Goal: Information Seeking & Learning: Learn about a topic

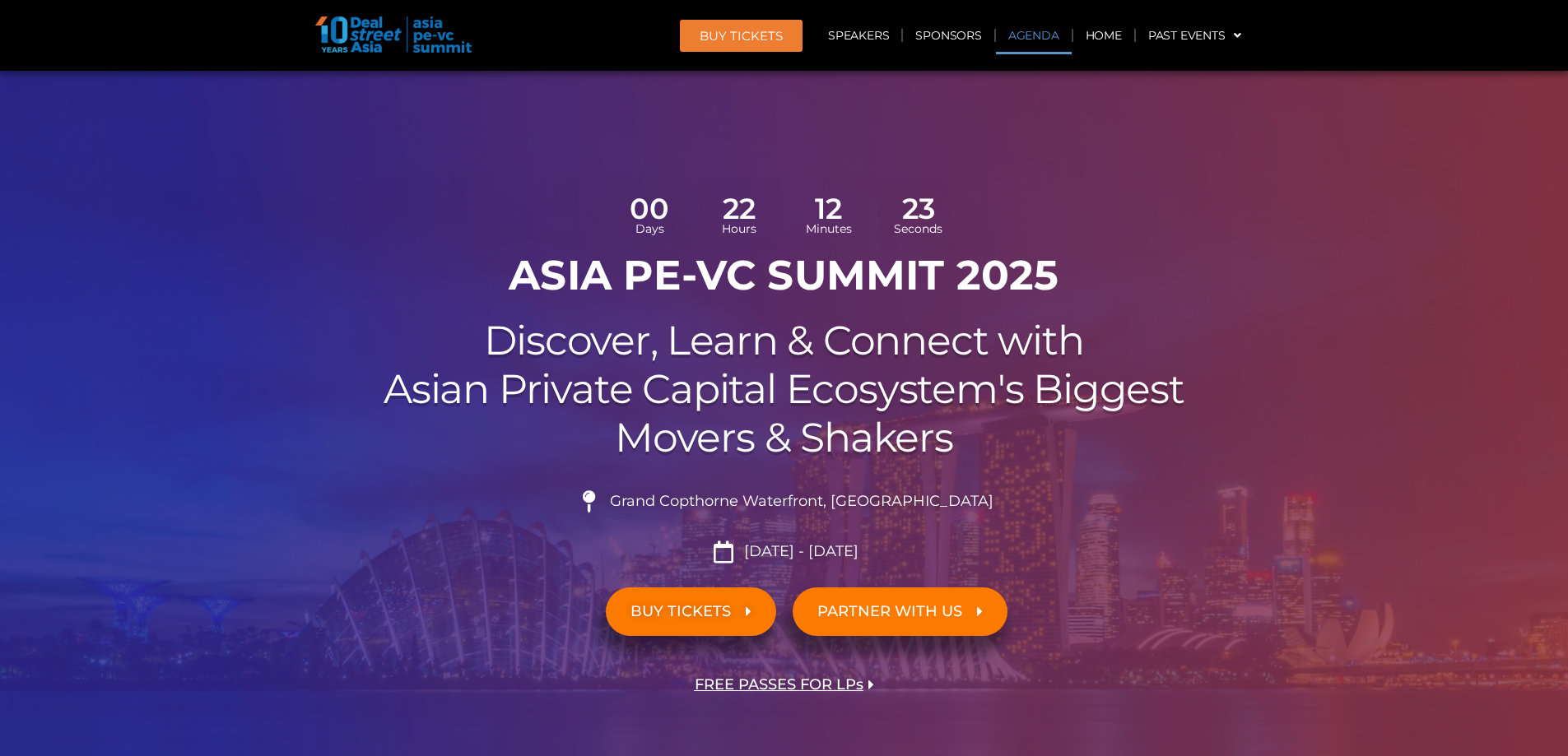
click at [1044, 33] on link "Agenda" at bounding box center [1033, 35] width 76 height 38
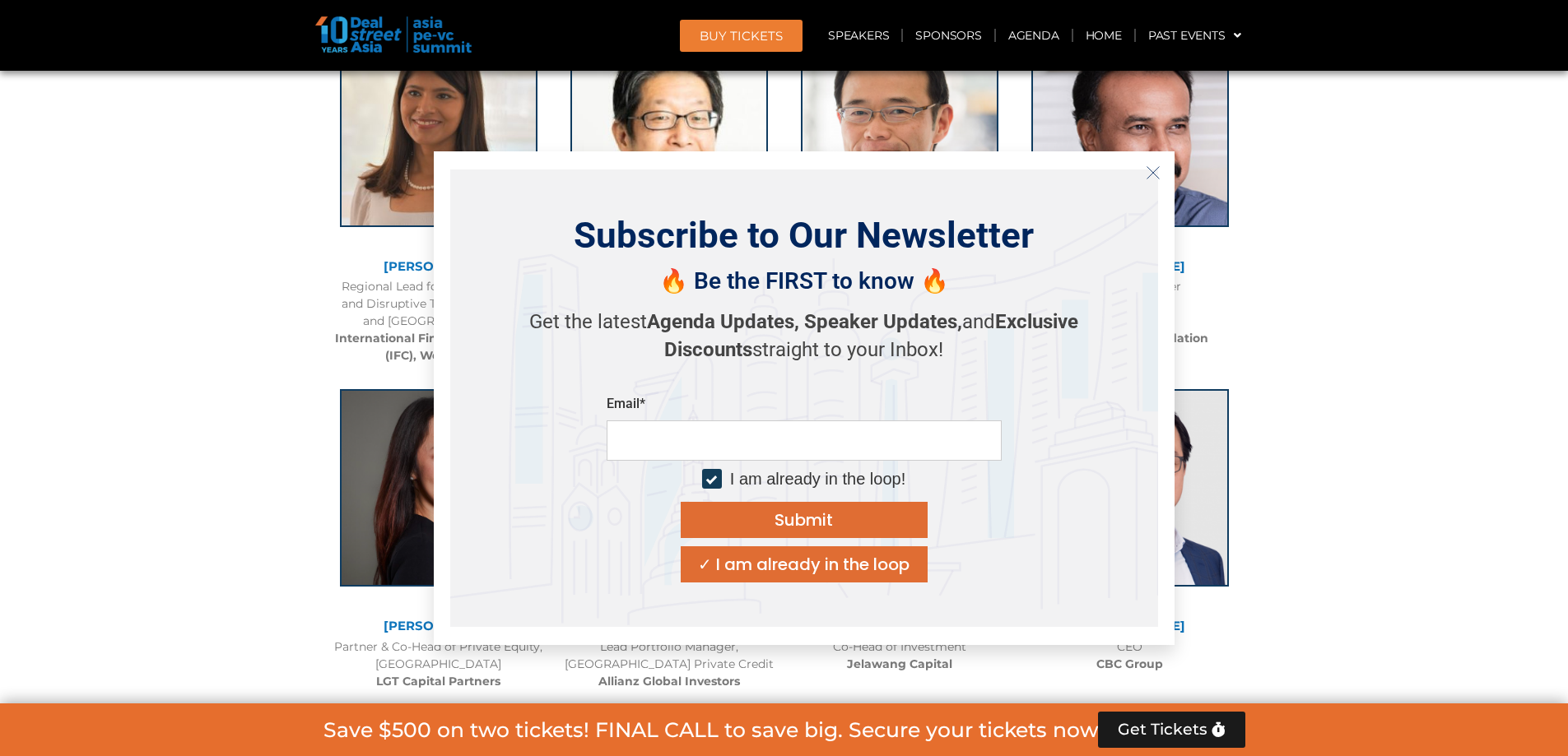
scroll to position [2431, 0]
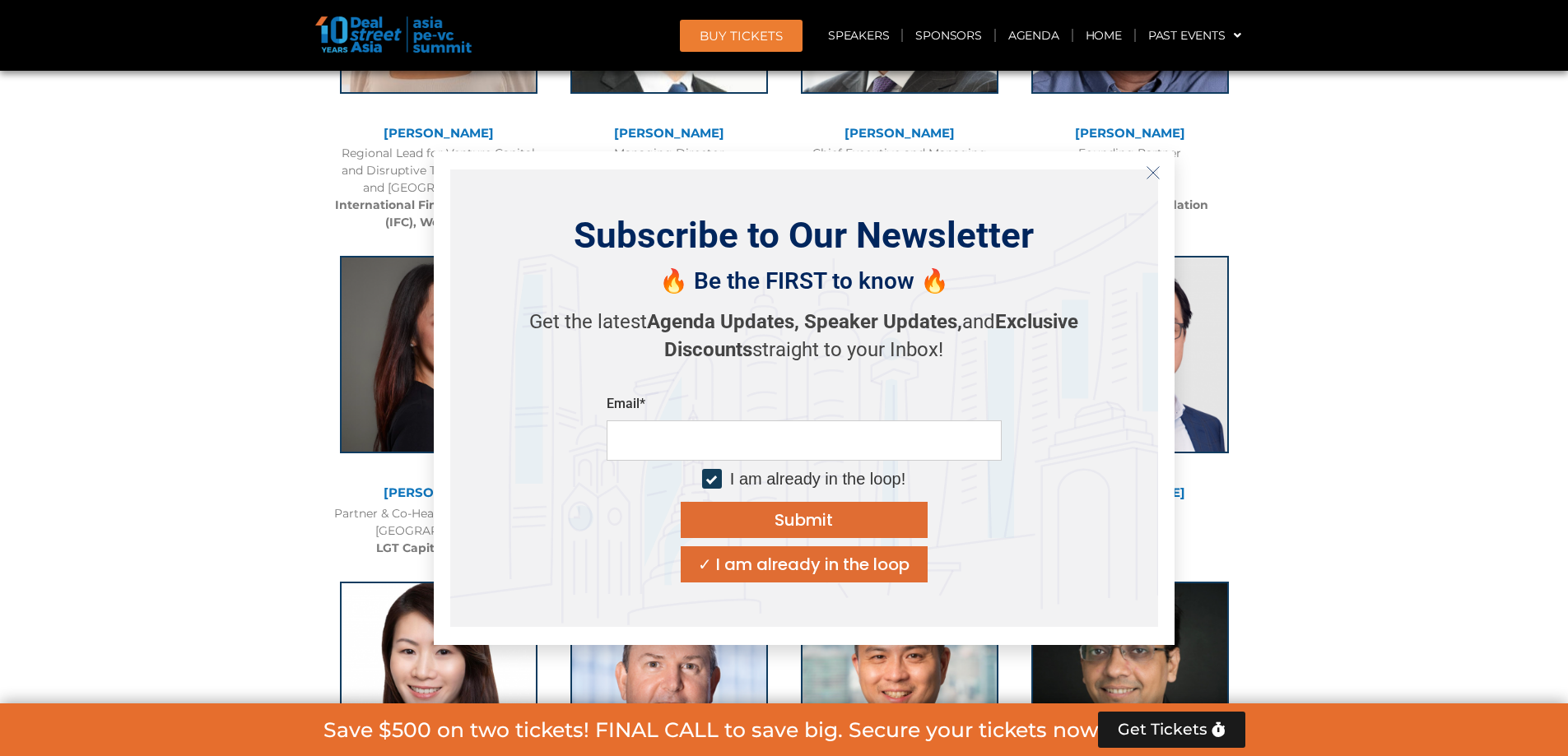
click at [1154, 167] on icon "Close" at bounding box center [1153, 172] width 14 height 14
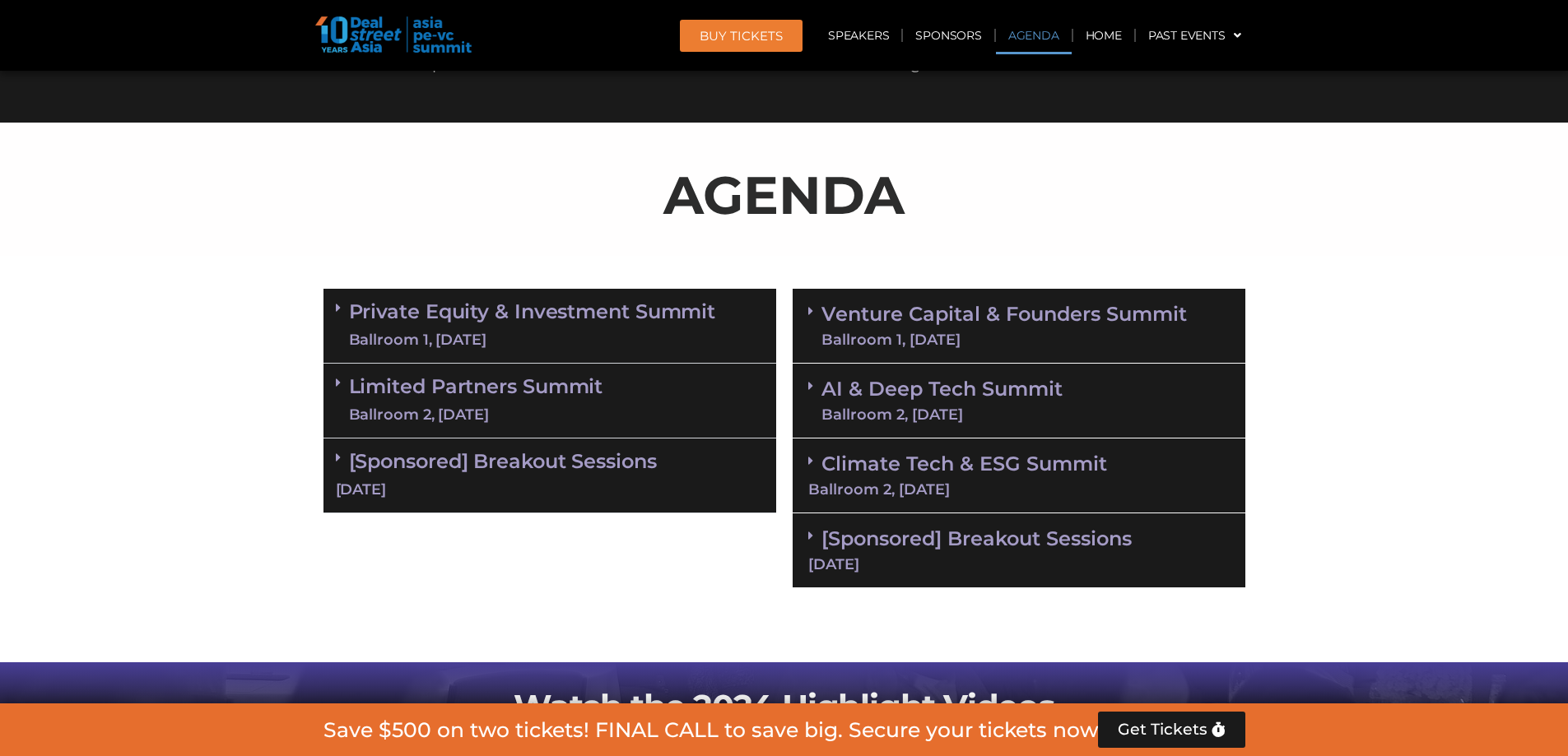
scroll to position [867, 0]
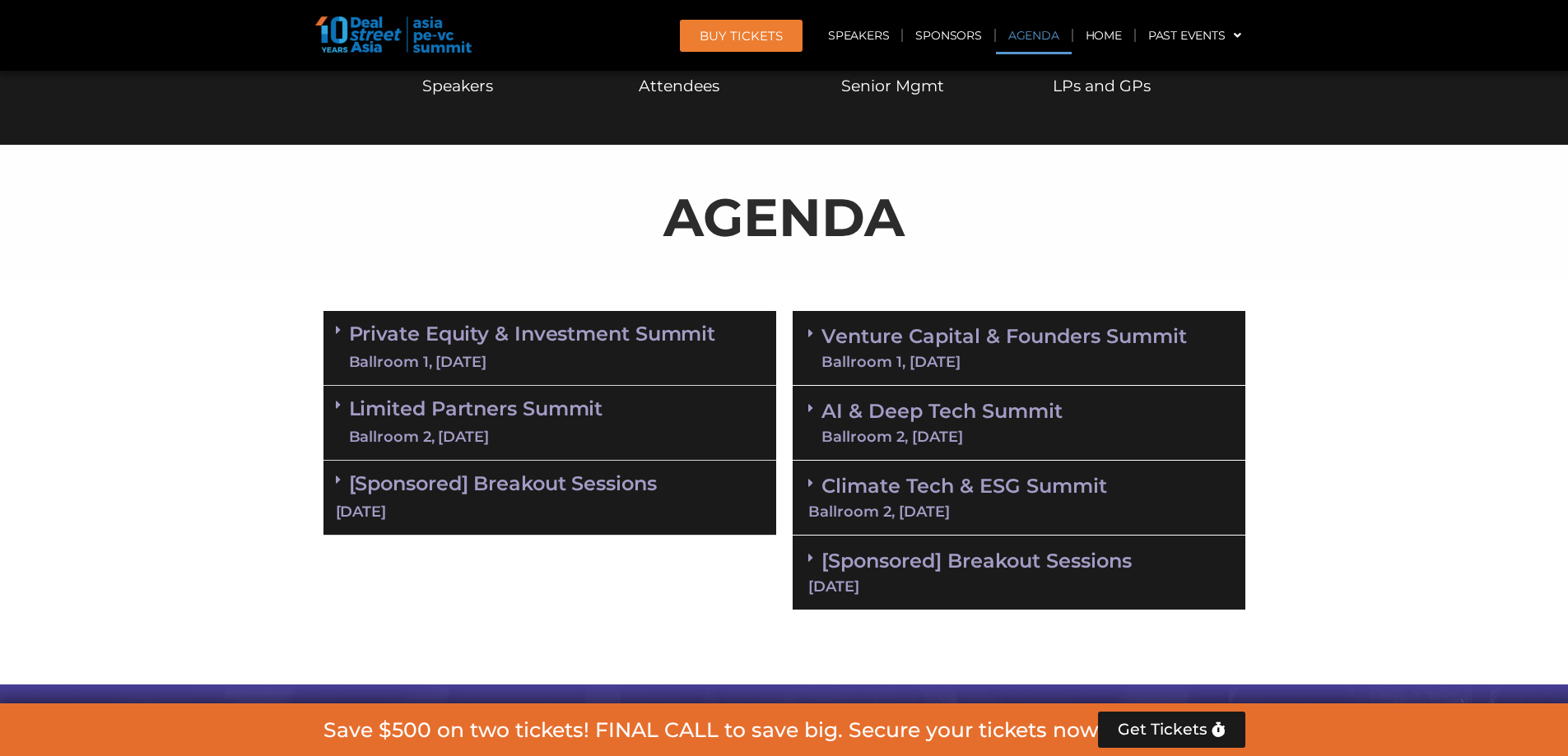
click at [574, 340] on link "Private Equity & Investment Summit Ballroom 1, [DATE]" at bounding box center [532, 349] width 367 height 50
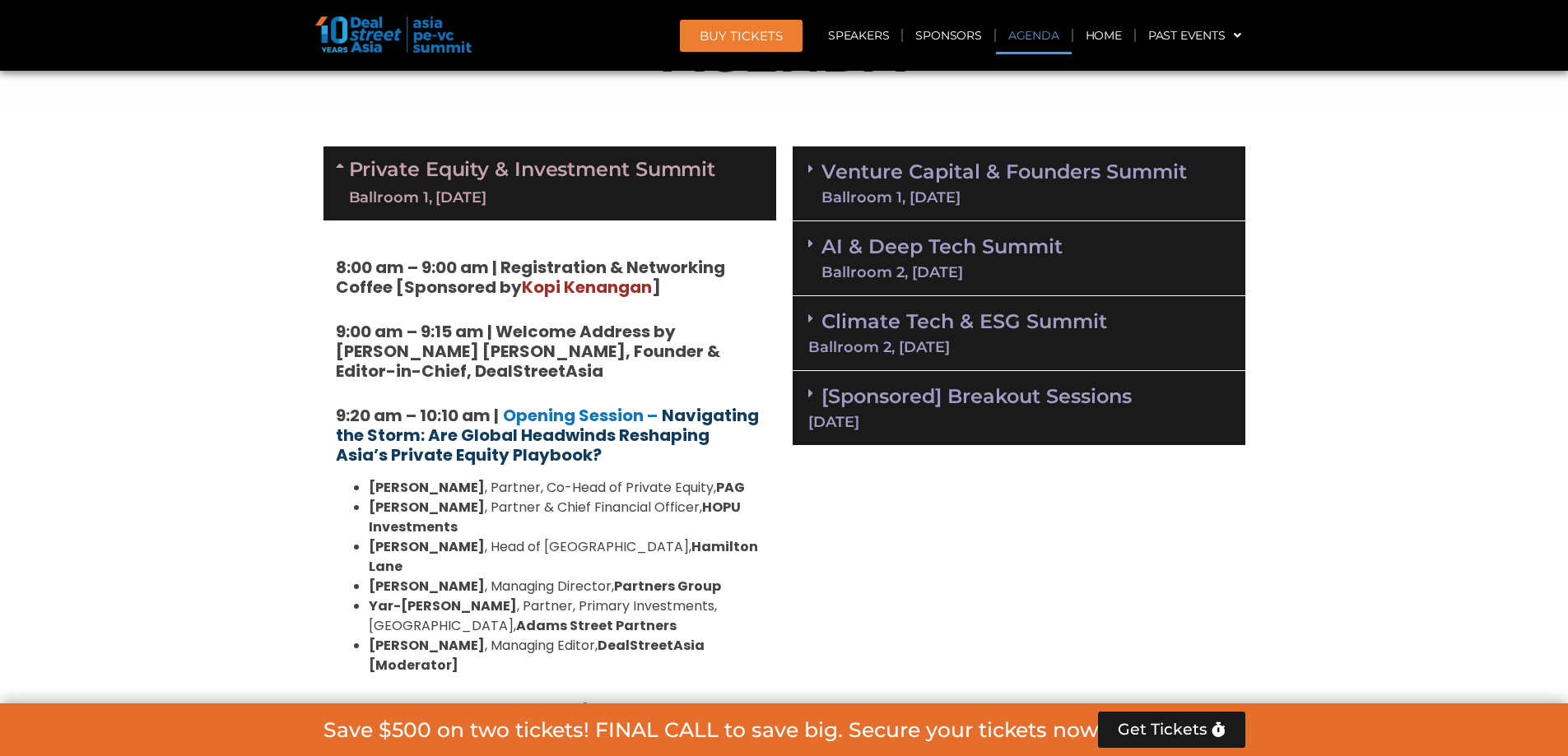
scroll to position [1114, 0]
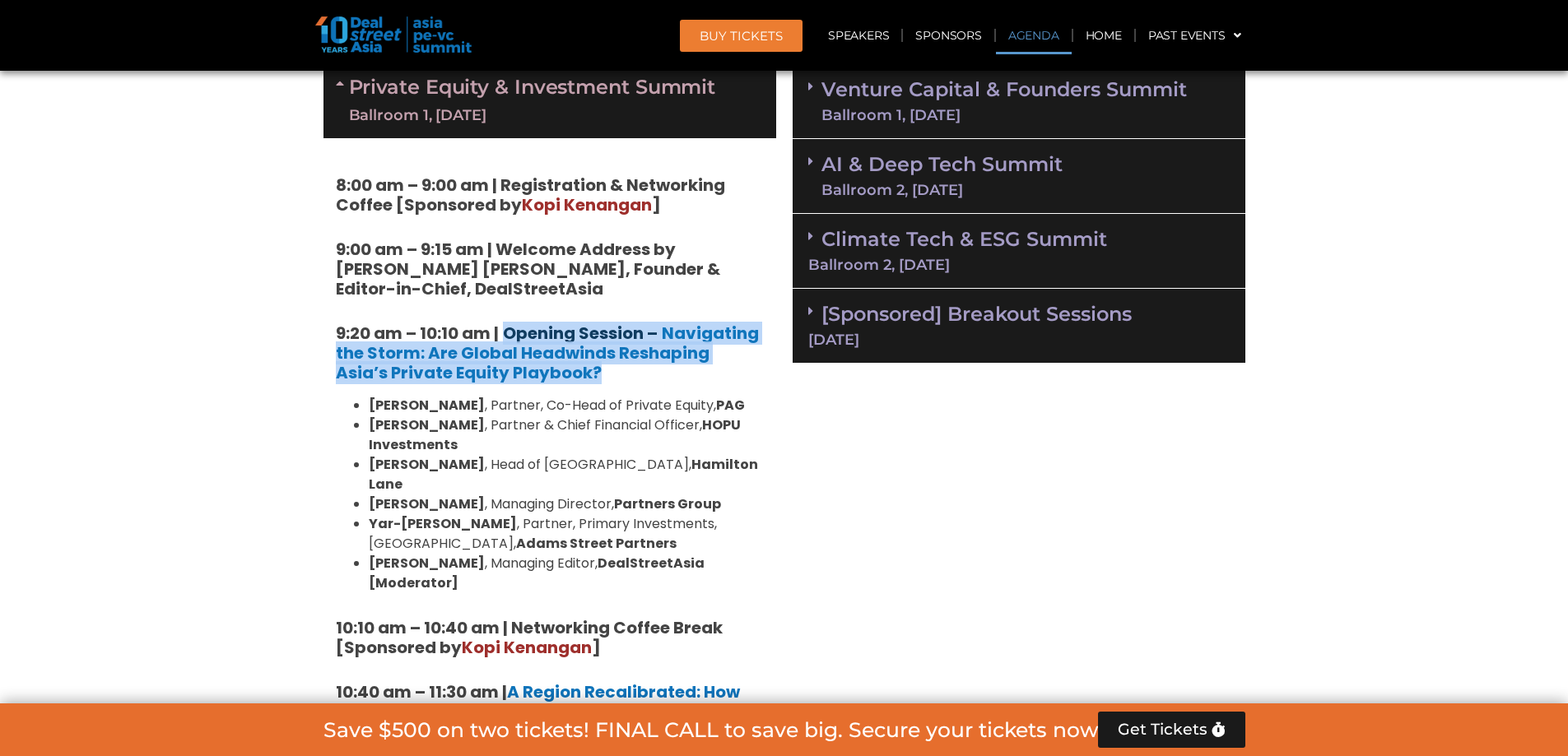
drag, startPoint x: 580, startPoint y: 377, endPoint x: 510, endPoint y: 336, distance: 81.1
click at [510, 336] on h5 "9:20 am – 10:10 am | Opening Session – Navigating the Storm: Are Global Headwin…" at bounding box center [549, 354] width 428 height 59
copy h5 "Opening Session – Navigating the Storm: Are Global Headwinds Reshaping Asia’s P…"
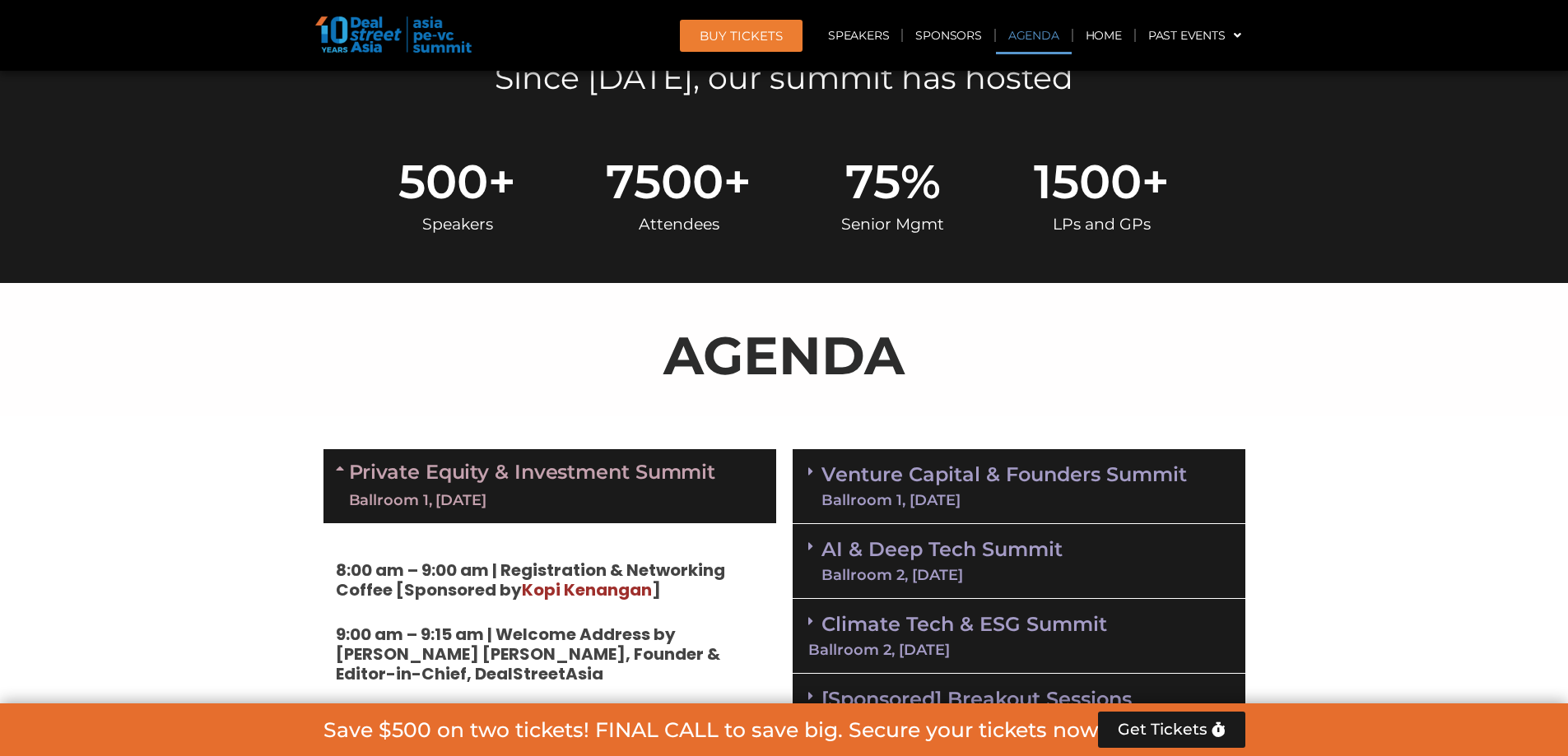
scroll to position [703, 0]
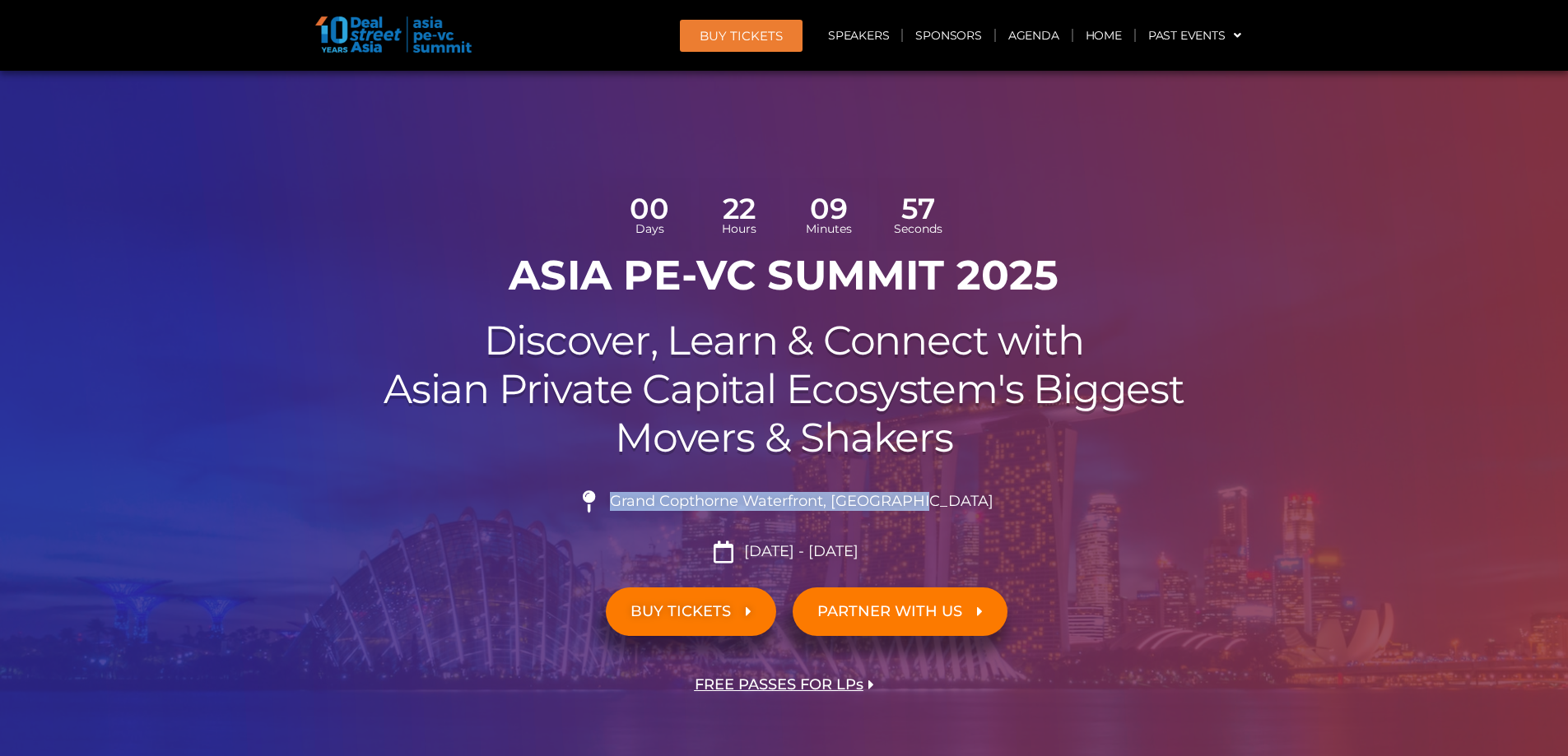
drag, startPoint x: 966, startPoint y: 505, endPoint x: 655, endPoint y: 497, distance: 311.1
click at [655, 497] on li "Grand Copthorne Waterfront, [GEOGRAPHIC_DATA]​" at bounding box center [785, 509] width 922 height 36
click at [1026, 39] on link "Agenda" at bounding box center [1033, 35] width 76 height 38
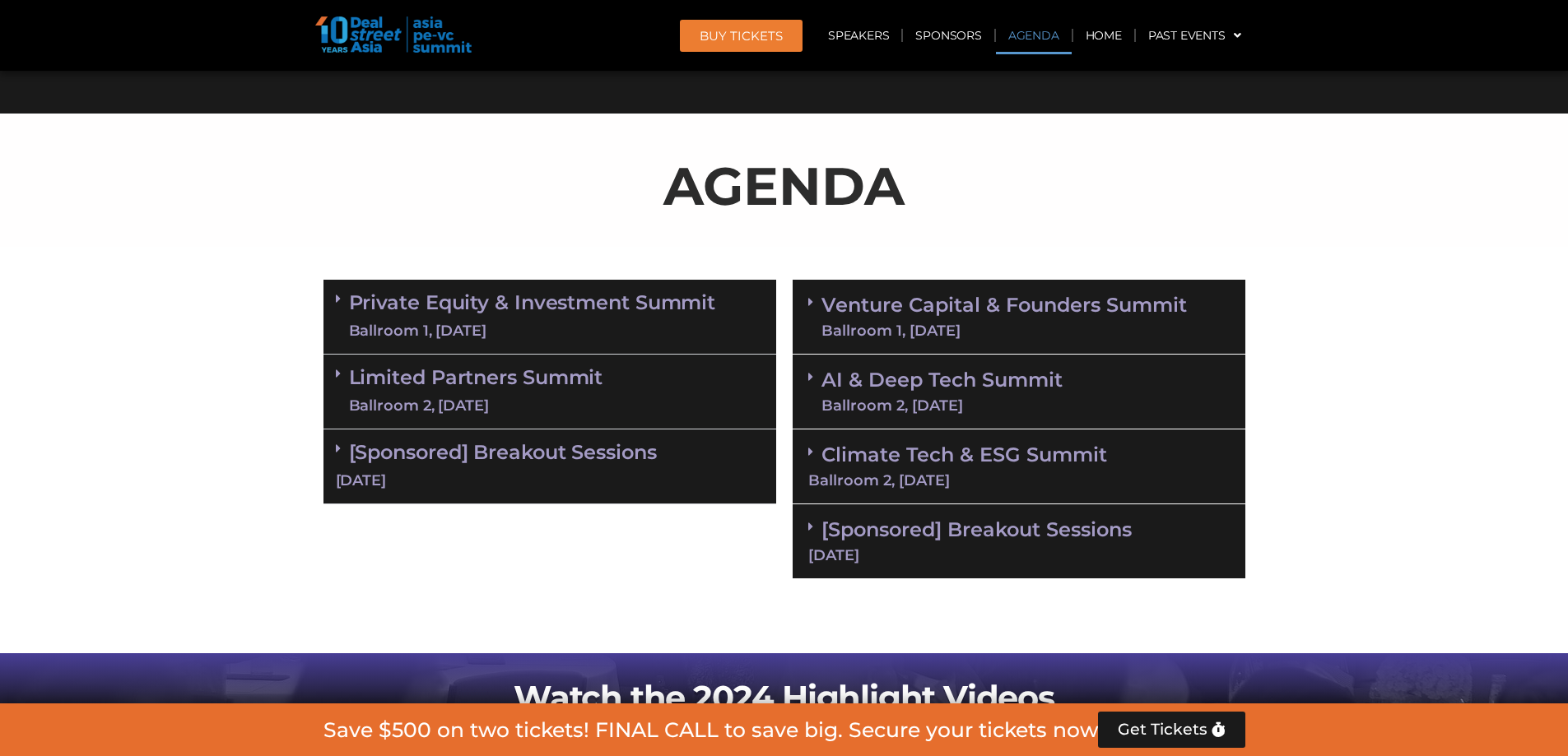
scroll to position [950, 0]
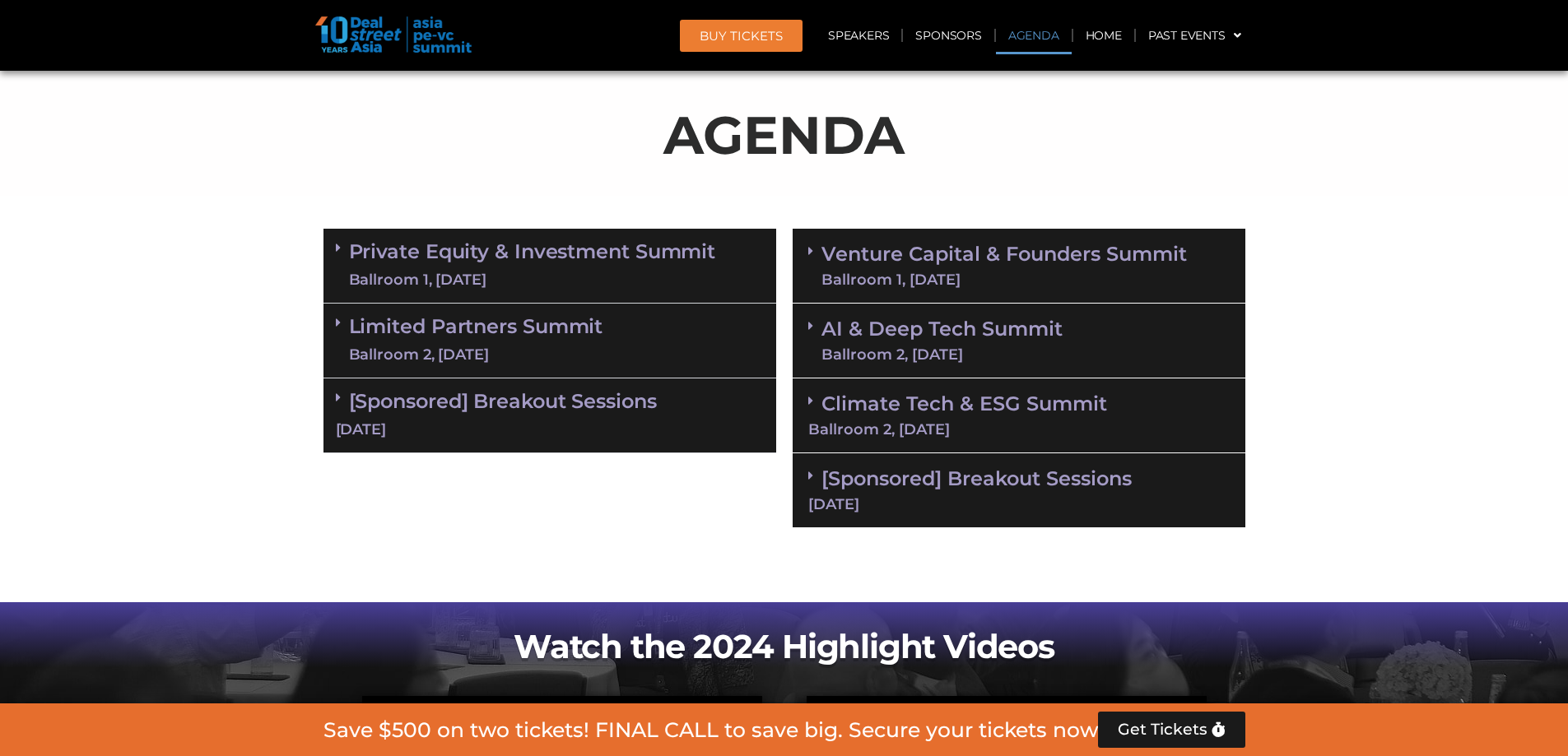
click at [433, 265] on link "Private Equity & Investment Summit Ballroom 1, [DATE]" at bounding box center [532, 266] width 367 height 50
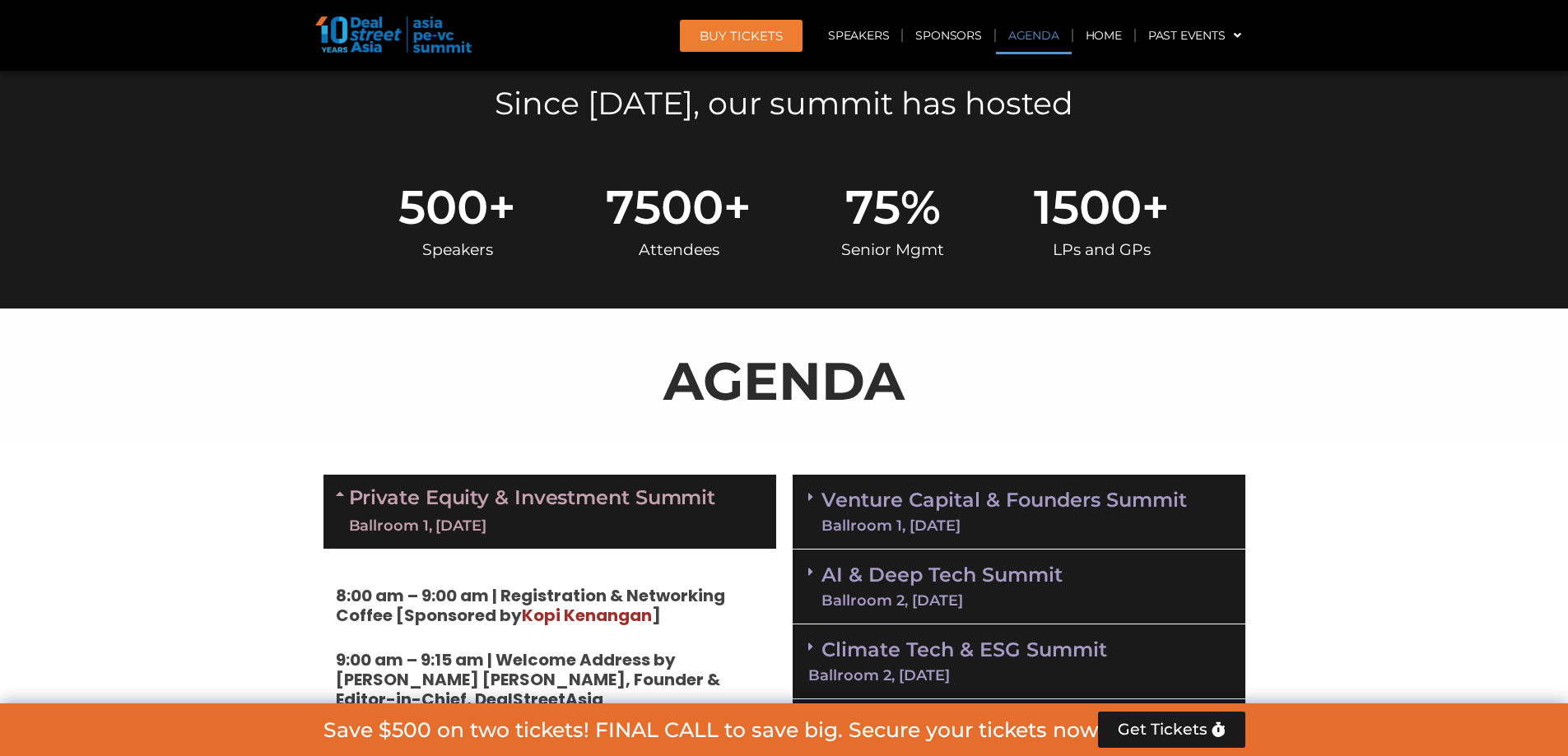
scroll to position [703, 0]
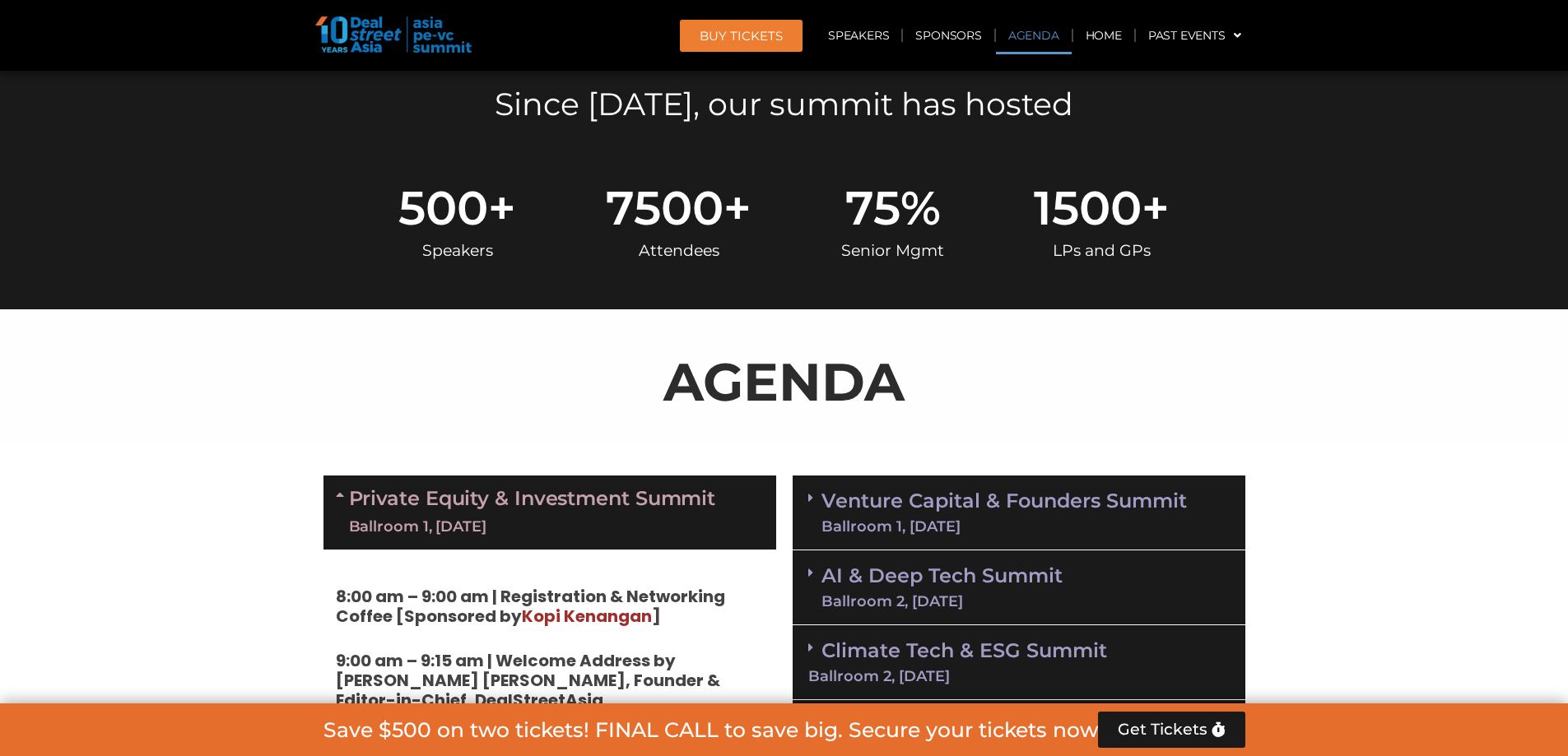
click at [498, 494] on link "Private Equity & Investment Summit Ballroom 1, [DATE]" at bounding box center [532, 513] width 367 height 50
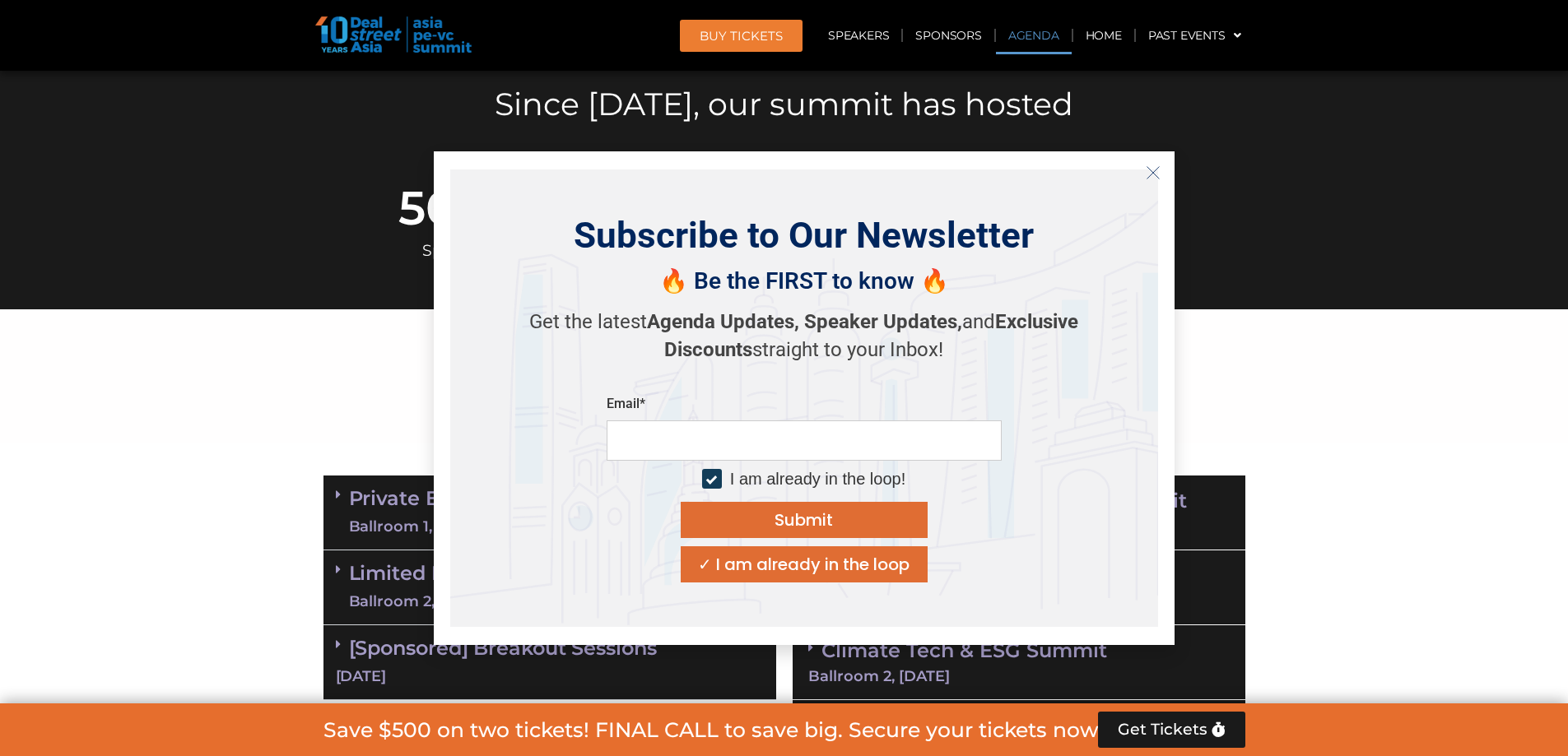
click at [1152, 176] on icon "Close" at bounding box center [1153, 172] width 14 height 14
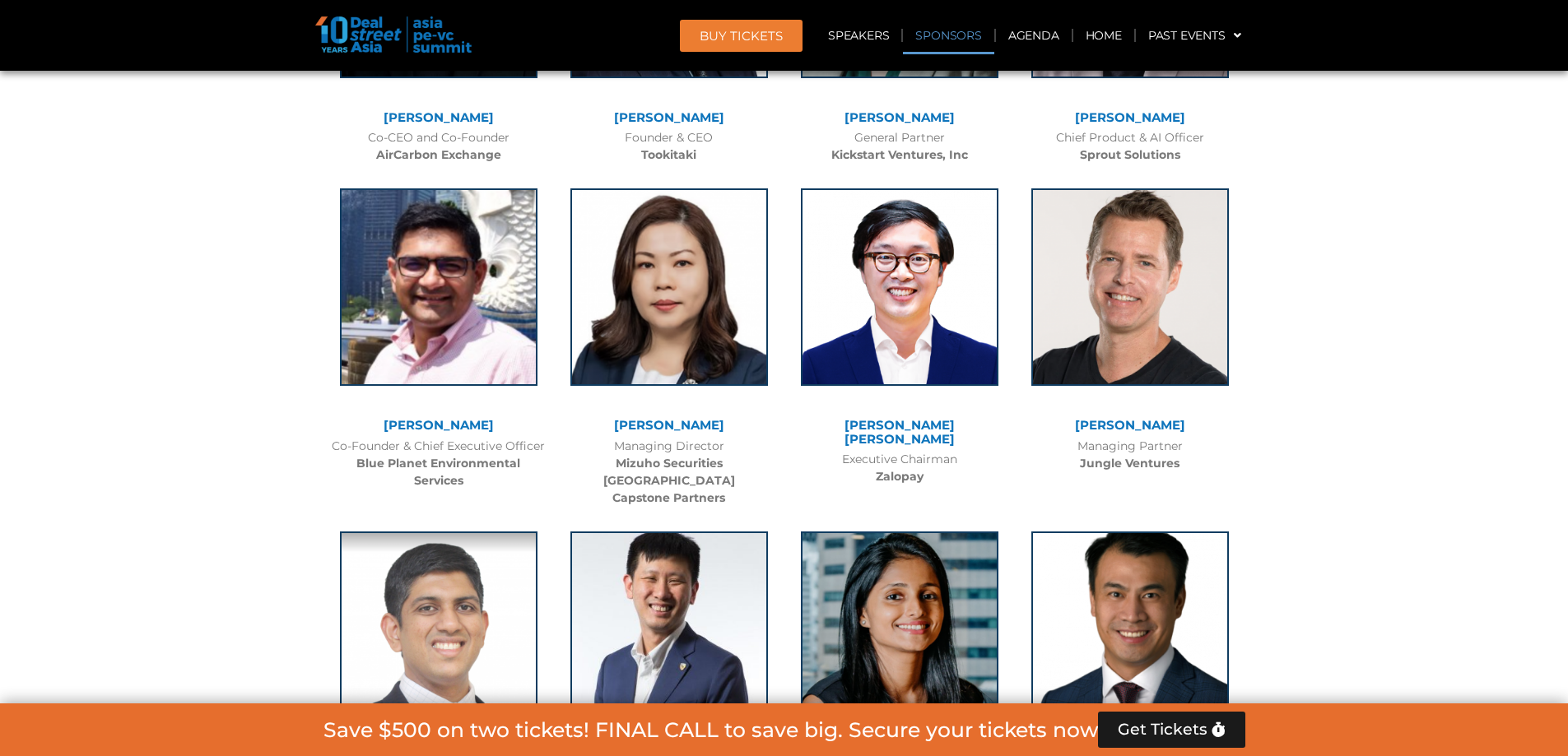
scroll to position [11402, 0]
